Goal: Information Seeking & Learning: Understand process/instructions

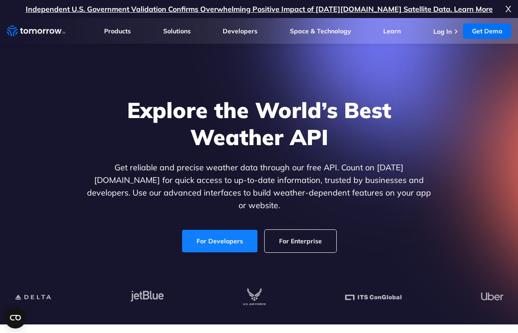
click at [219, 235] on link "For Developers" at bounding box center [219, 241] width 75 height 23
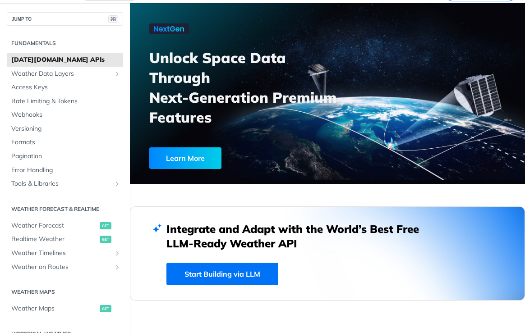
scroll to position [62, 0]
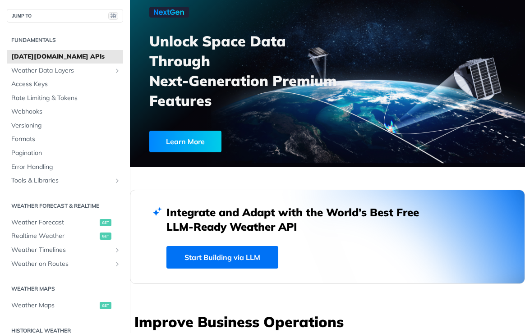
click at [242, 253] on link "Start Building via LLM" at bounding box center [222, 257] width 112 height 23
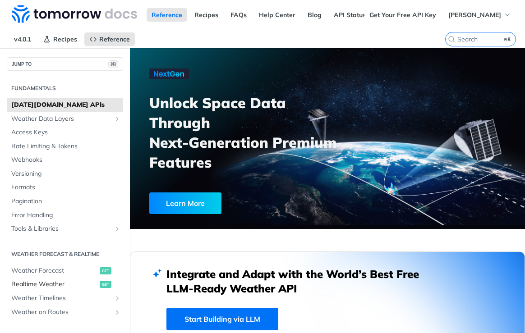
click at [49, 281] on span "Realtime Weather" at bounding box center [54, 284] width 86 height 9
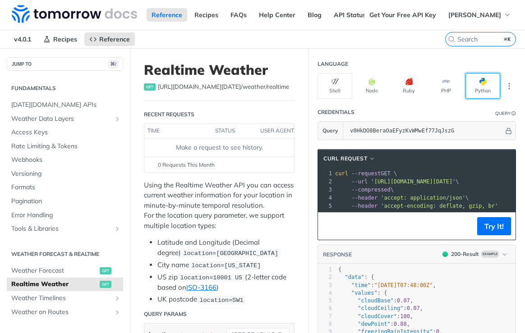
click at [478, 91] on button "Python" at bounding box center [482, 86] width 35 height 26
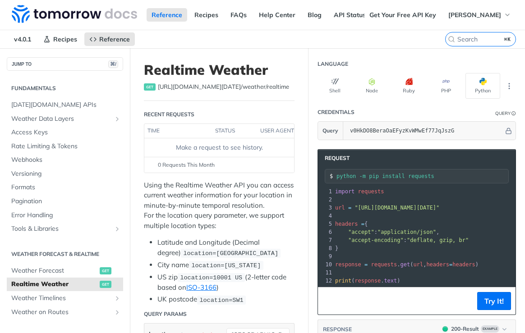
click at [229, 129] on th "status" at bounding box center [234, 131] width 45 height 14
